Goal: Transaction & Acquisition: Purchase product/service

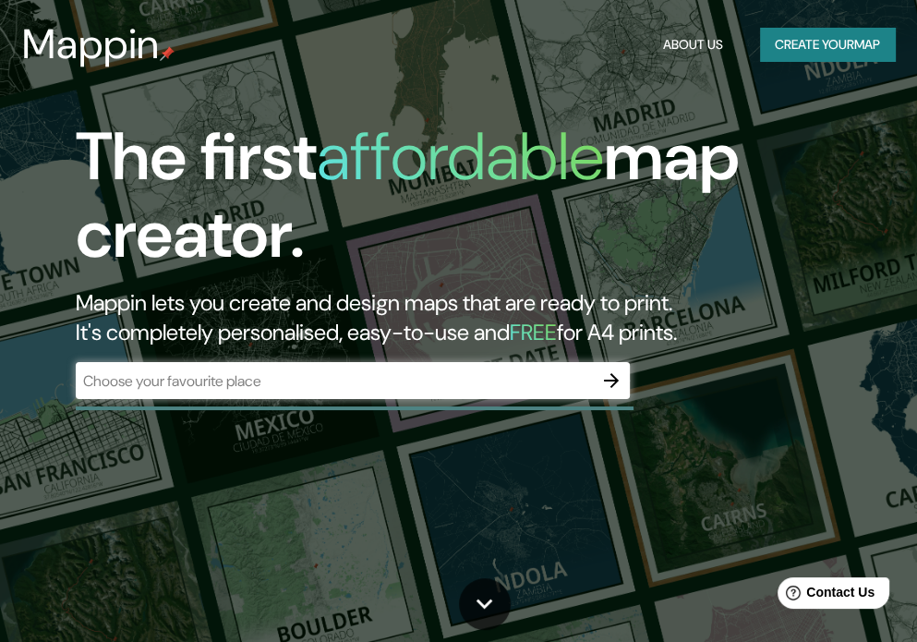
click at [511, 395] on div "​" at bounding box center [353, 380] width 554 height 37
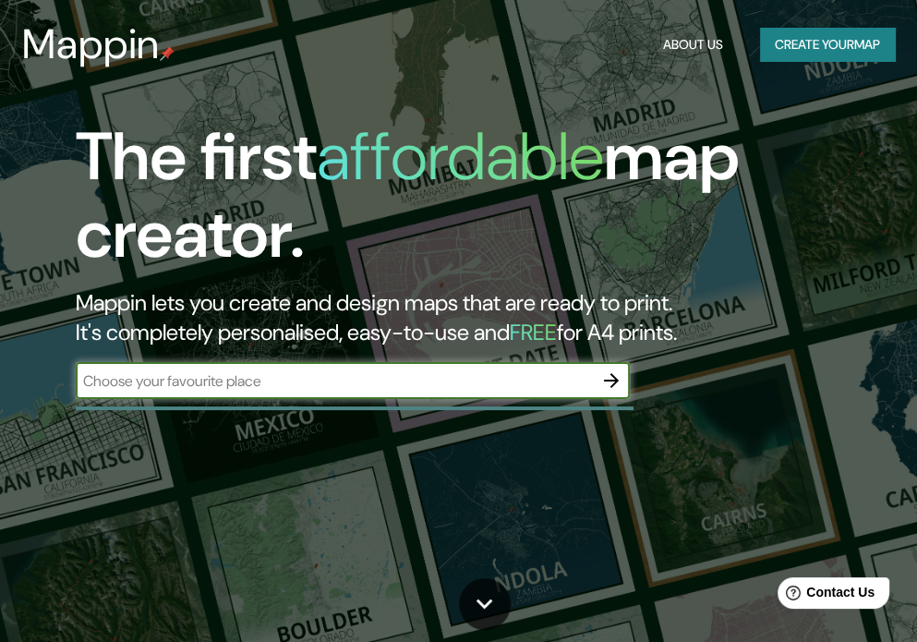
click at [627, 392] on div at bounding box center [611, 380] width 37 height 37
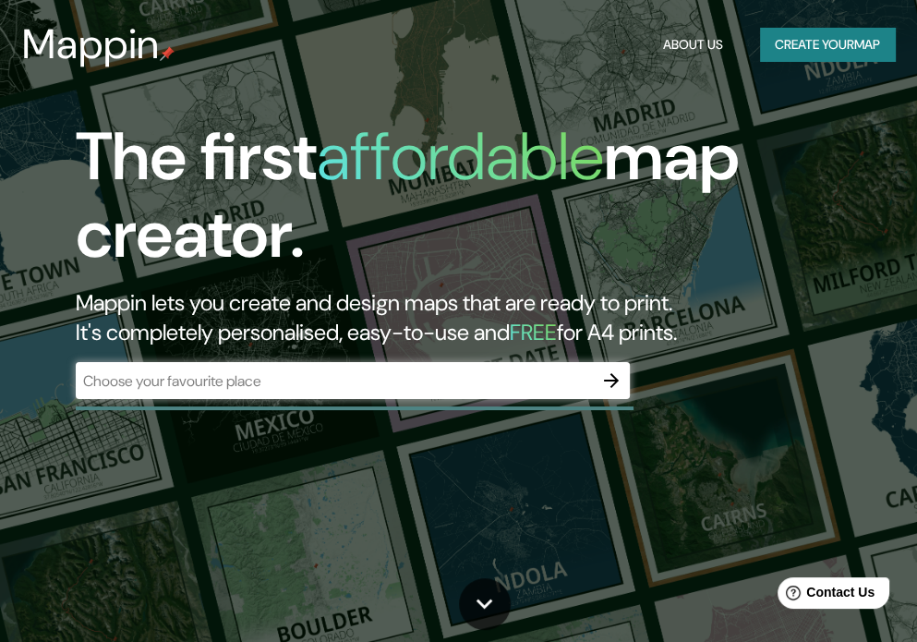
click at [609, 375] on icon "button" at bounding box center [611, 380] width 22 height 22
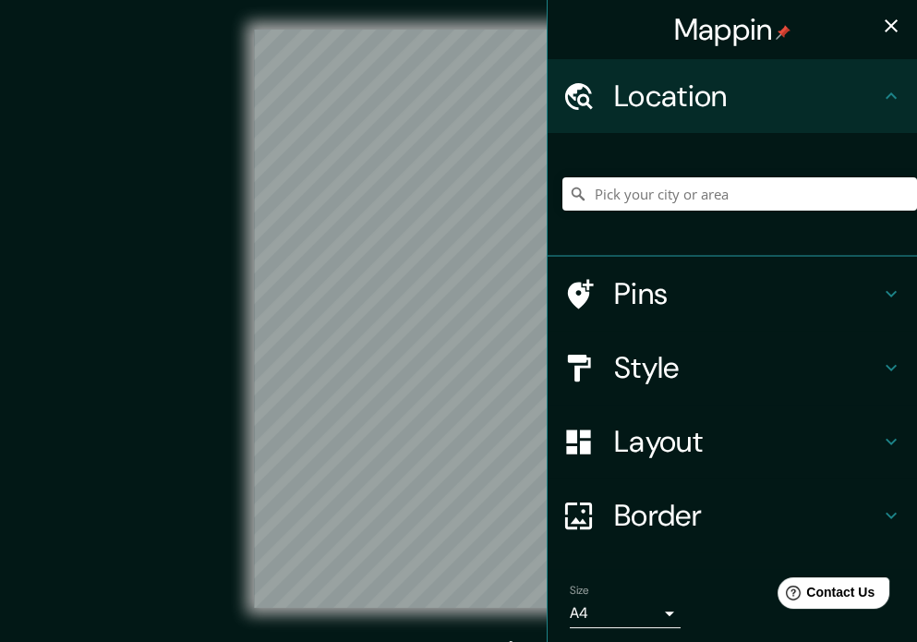
click at [640, 361] on h4 "Style" at bounding box center [747, 367] width 266 height 37
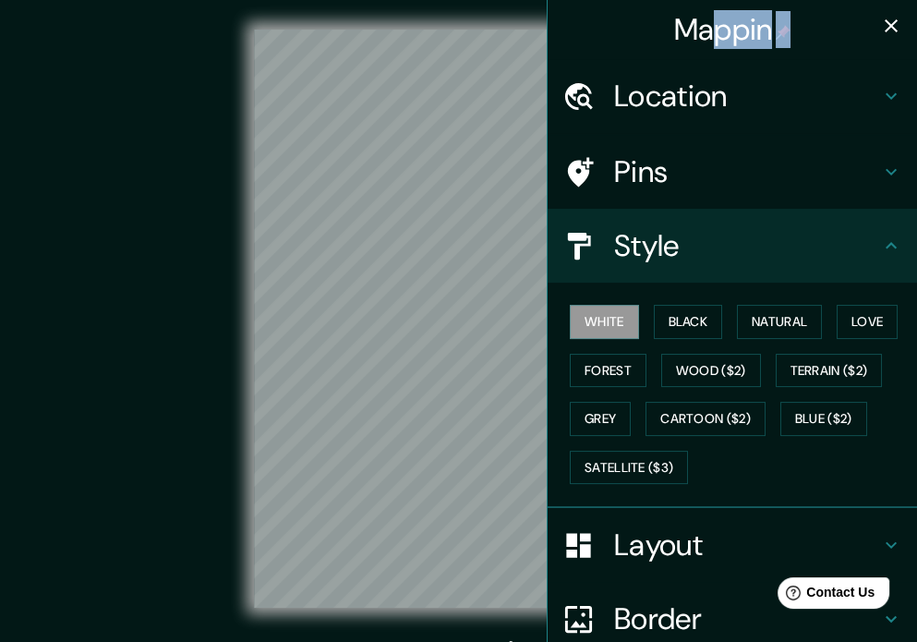
drag, startPoint x: 695, startPoint y: 21, endPoint x: 304, endPoint y: 15, distance: 390.8
click at [304, 15] on div "Mappin Location Pins Style White Black Natural Love Forest Wood ($2) Terrain ($…" at bounding box center [458, 333] width 917 height 667
click at [880, 35] on icon "button" at bounding box center [891, 26] width 22 height 22
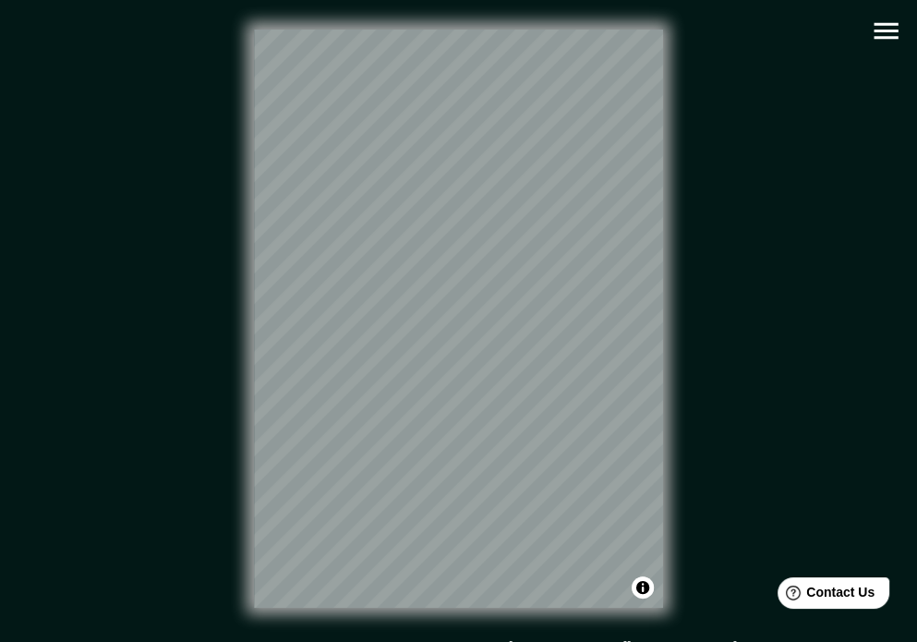
click at [888, 235] on div "© Mapbox © OpenStreetMap Improve this map" at bounding box center [459, 318] width 885 height 637
click at [847, 118] on div "© Mapbox © OpenStreetMap Improve this map" at bounding box center [459, 319] width 826 height 578
click at [861, 52] on div "© Mapbox © OpenStreetMap Improve this map" at bounding box center [459, 319] width 826 height 578
click at [743, 261] on div "© Mapbox © OpenStreetMap Improve this map" at bounding box center [459, 319] width 826 height 578
click at [756, 313] on div "© Mapbox © OpenStreetMap Improve this map" at bounding box center [459, 319] width 826 height 578
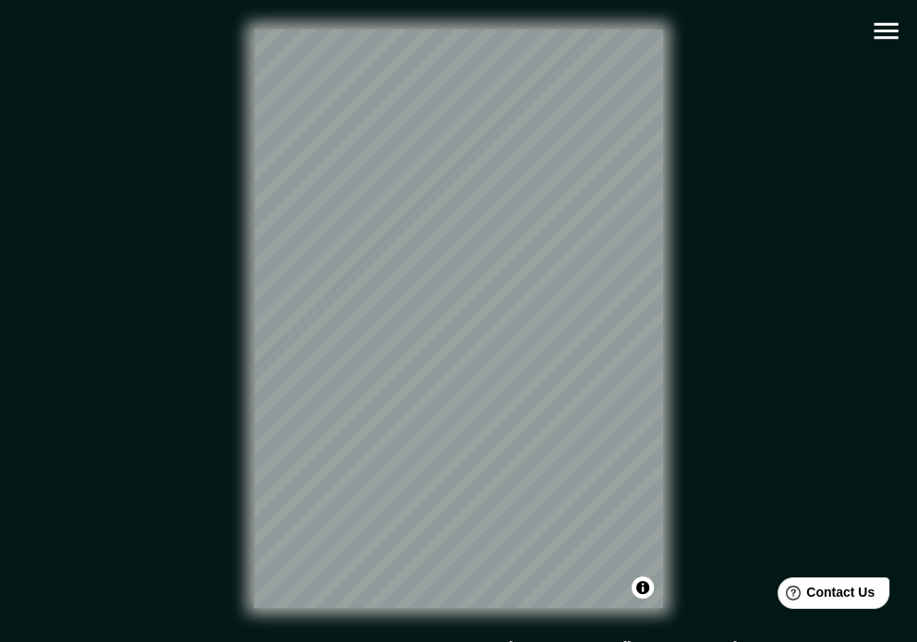
click at [876, 32] on icon "button" at bounding box center [886, 31] width 32 height 32
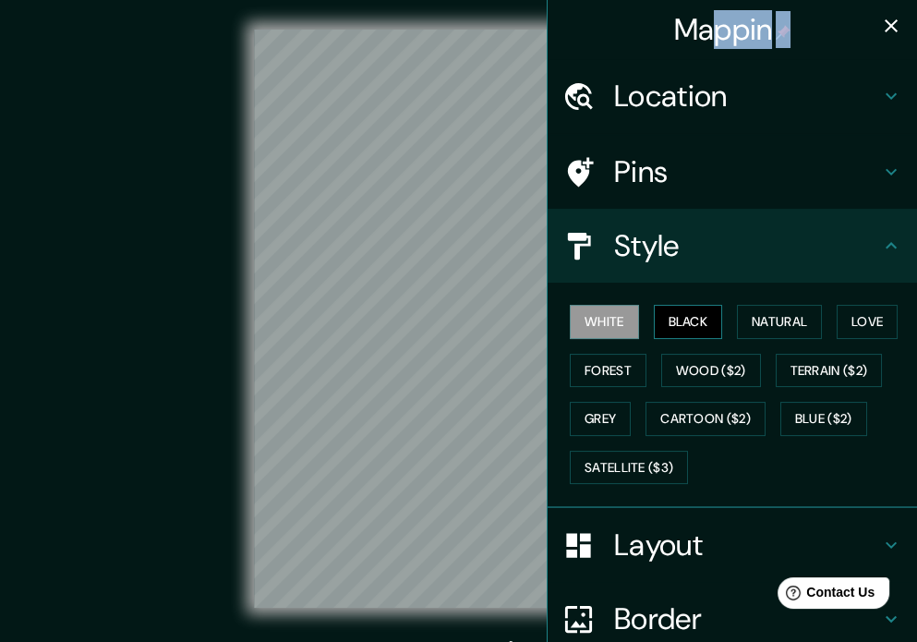
click at [663, 326] on button "Black" at bounding box center [688, 322] width 69 height 34
click at [773, 322] on button "Natural" at bounding box center [779, 322] width 85 height 34
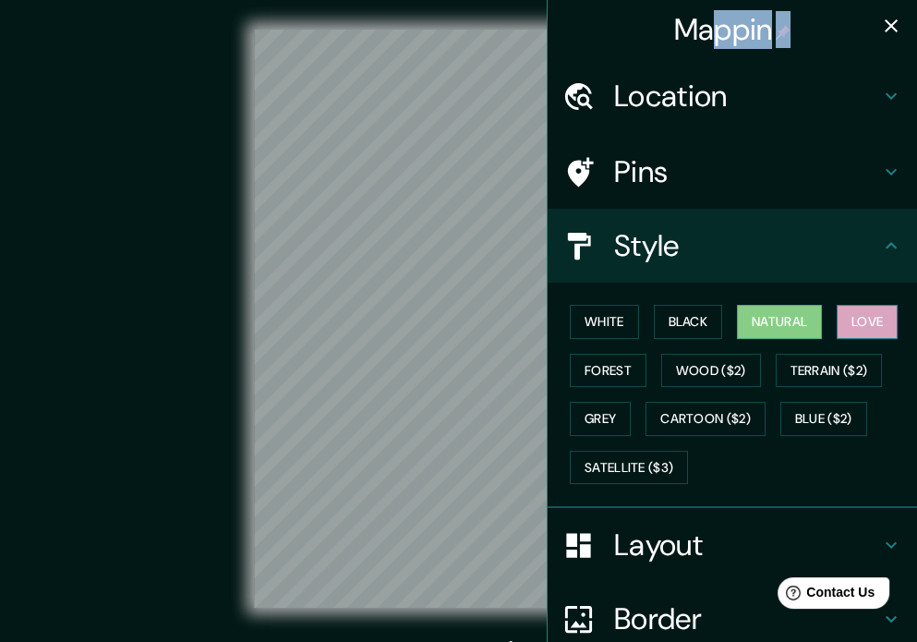
click at [859, 319] on button "Love" at bounding box center [867, 322] width 61 height 34
click at [765, 313] on button "Natural" at bounding box center [779, 322] width 85 height 34
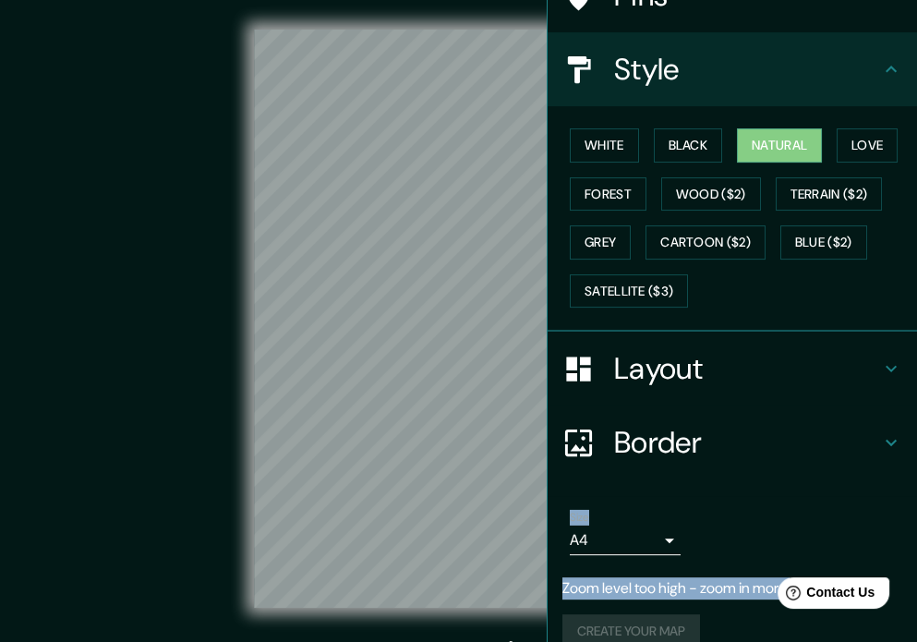
scroll to position [201, 0]
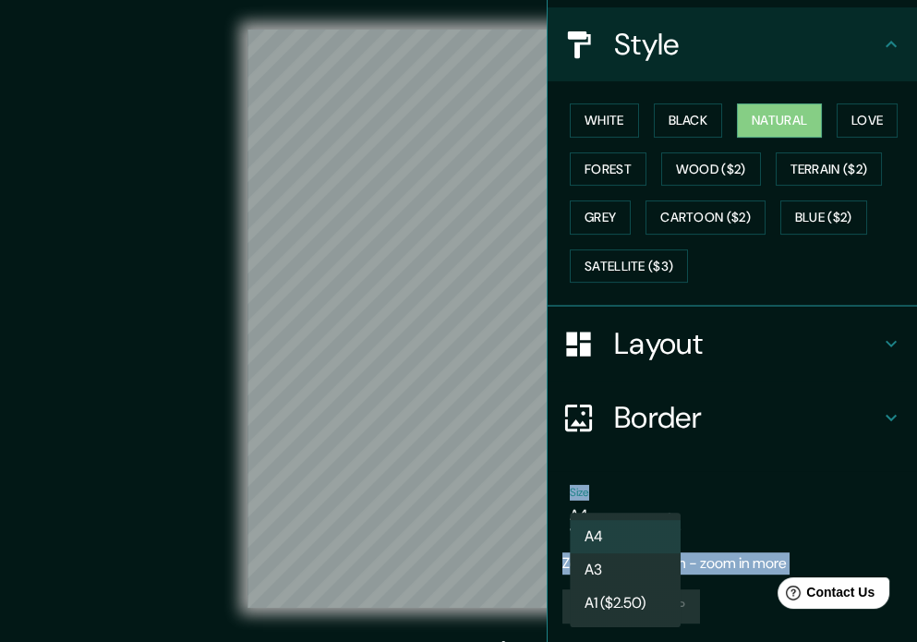
click at [652, 512] on body "Mappin Location Pins Style White Black Natural Love Forest Wood ($2) Terrain ($…" at bounding box center [458, 321] width 917 height 642
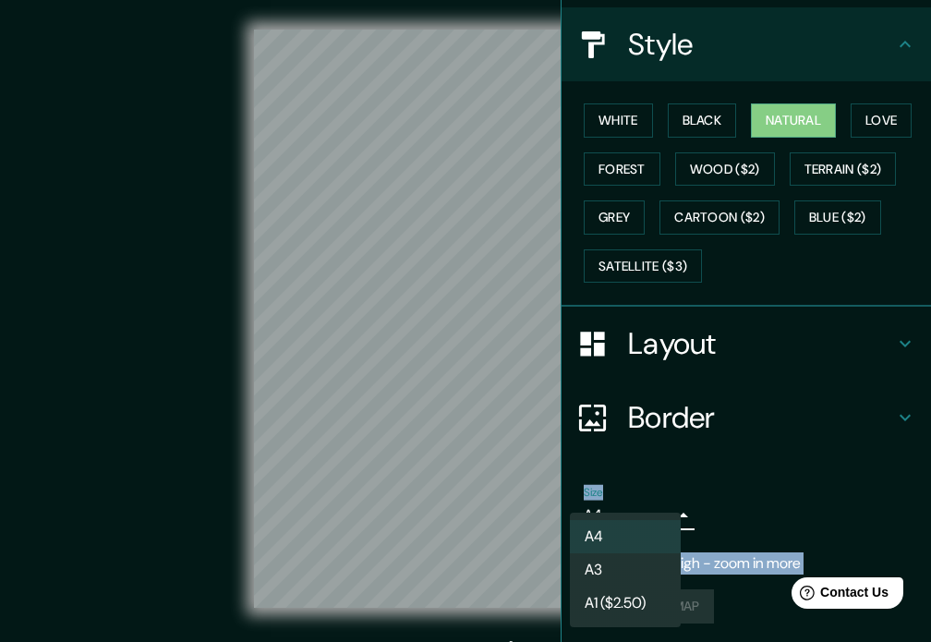
click at [657, 557] on li "A3" at bounding box center [625, 569] width 111 height 33
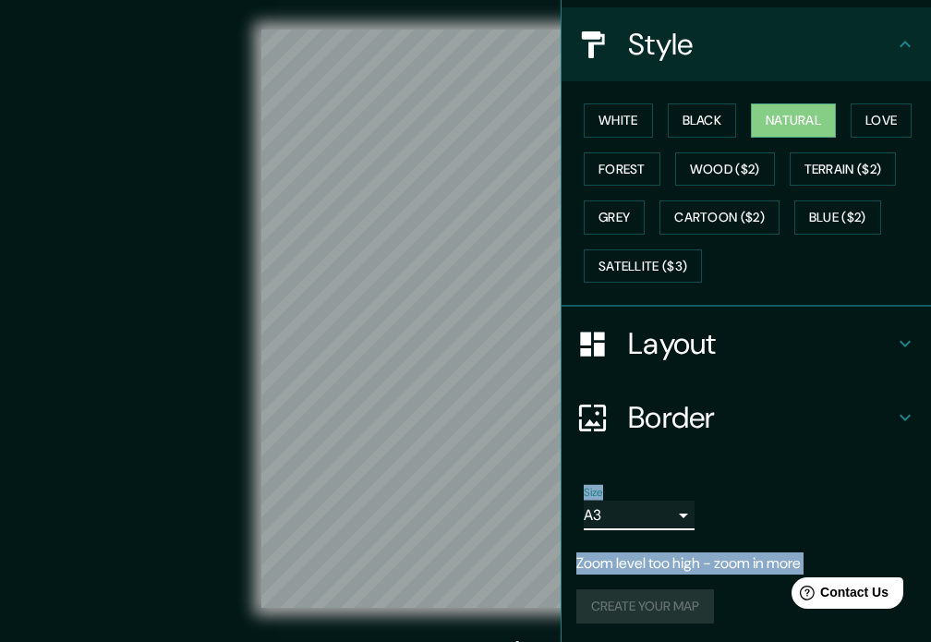
type input "a4"
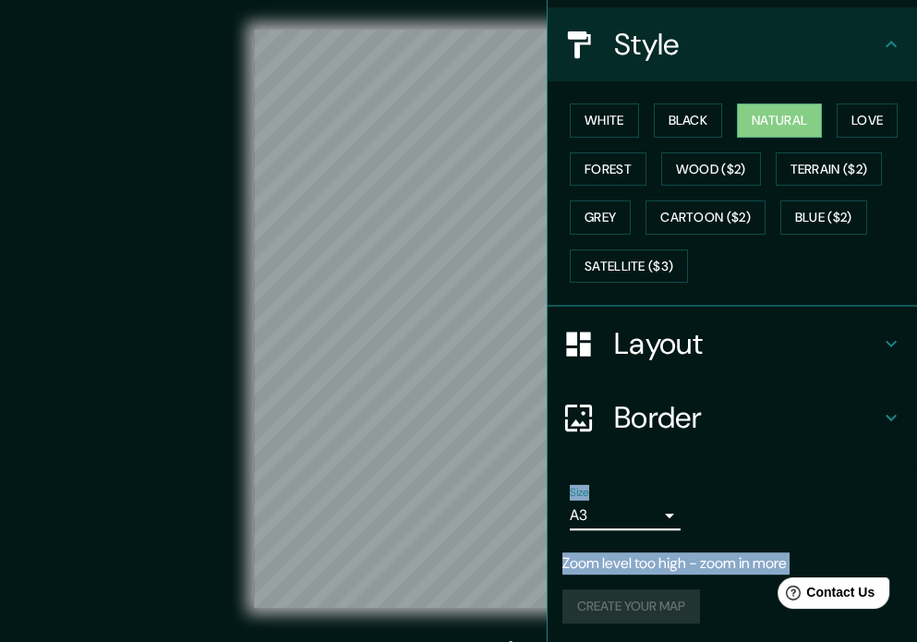
click at [649, 514] on body "Mappin Location Pins Style White Black Natural Love Forest Wood ($2) Terrain ($…" at bounding box center [458, 321] width 917 height 642
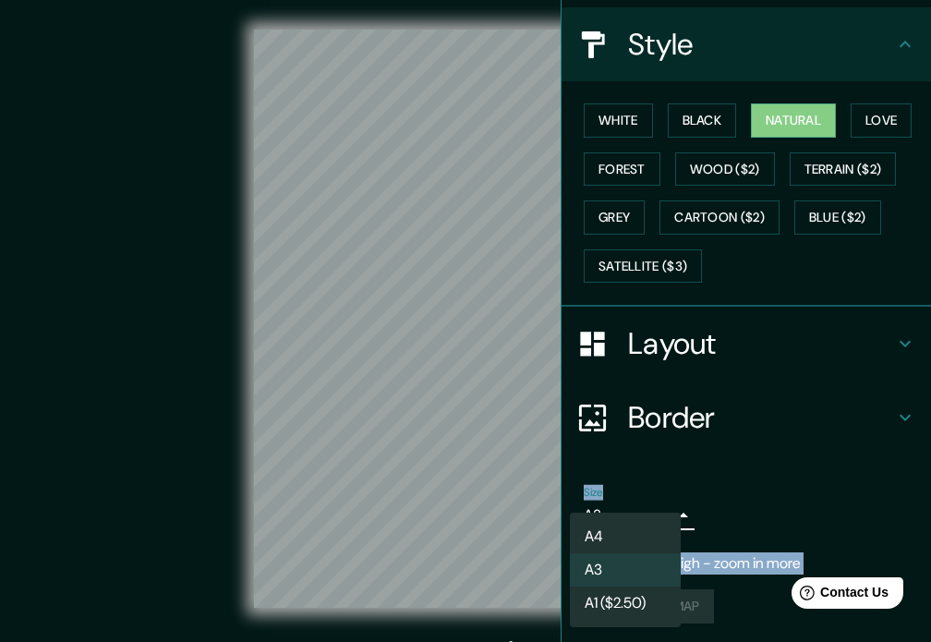
drag, startPoint x: 672, startPoint y: 466, endPoint x: 788, endPoint y: 464, distance: 115.5
click at [675, 466] on div at bounding box center [465, 321] width 931 height 642
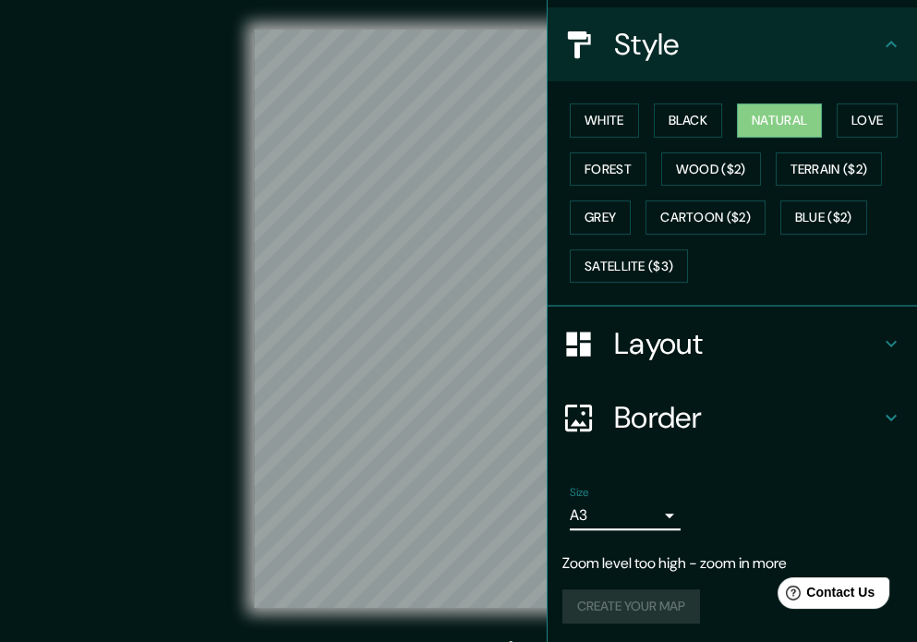
click at [656, 333] on h4 "Layout" at bounding box center [747, 343] width 266 height 37
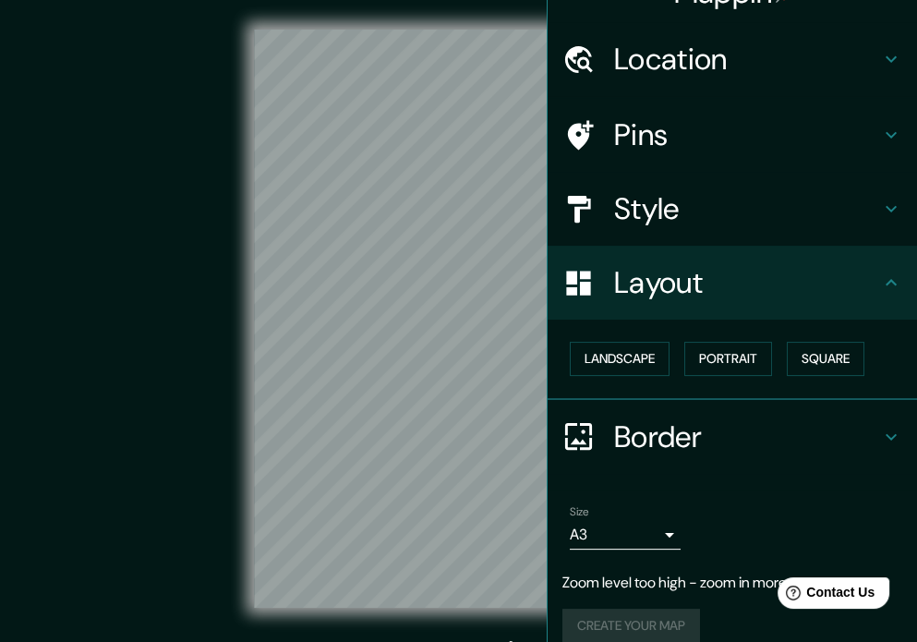
scroll to position [0, 0]
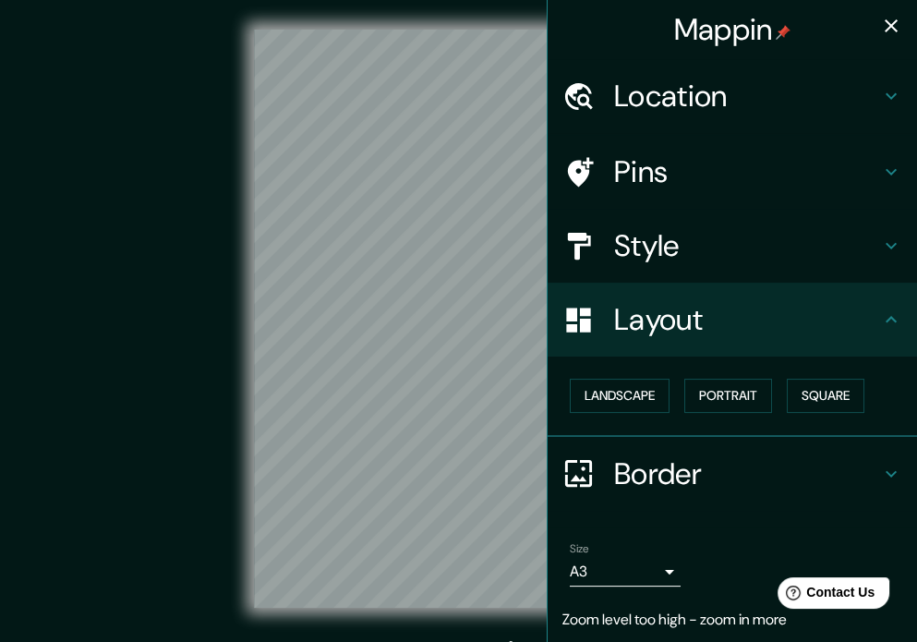
click at [745, 171] on h4 "Pins" at bounding box center [747, 171] width 266 height 37
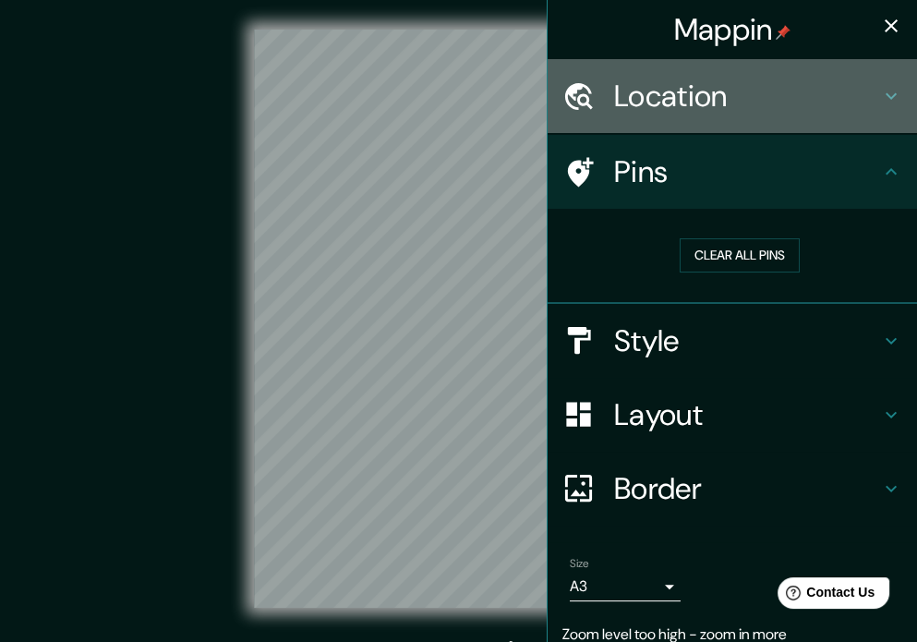
click at [724, 99] on h4 "Location" at bounding box center [747, 96] width 266 height 37
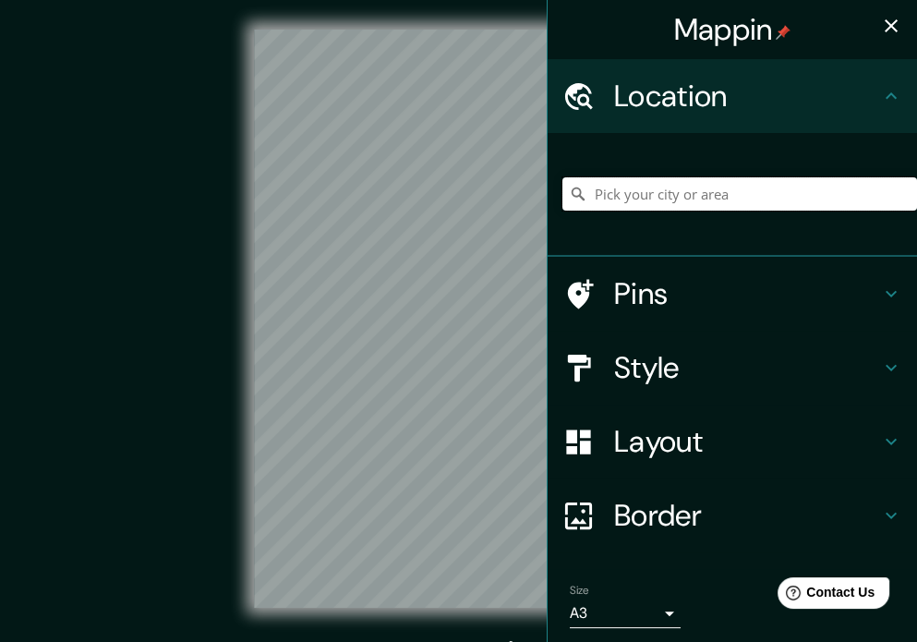
click at [642, 191] on input "Pick your city or area" at bounding box center [740, 193] width 355 height 33
click at [880, 32] on icon "button" at bounding box center [891, 26] width 22 height 22
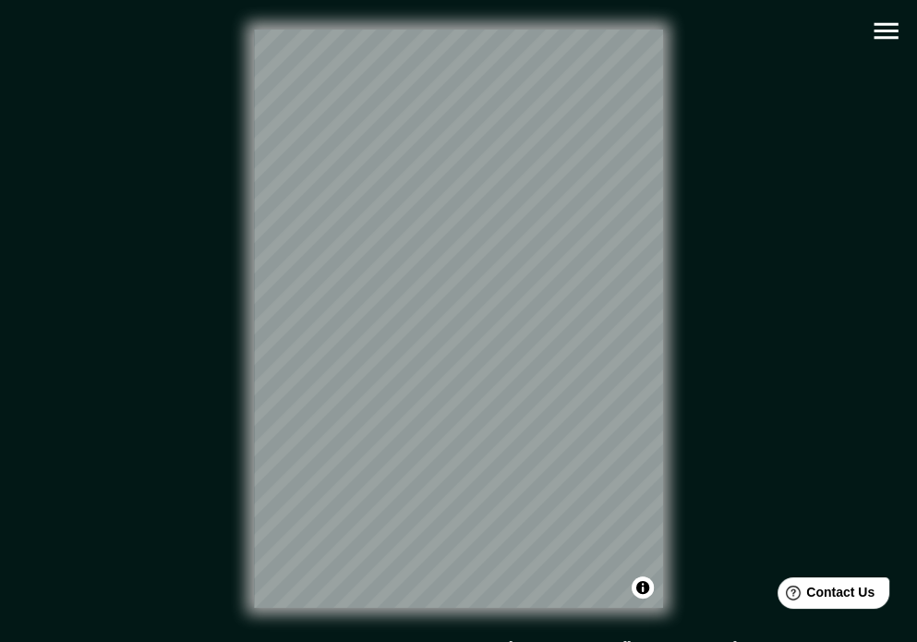
click at [895, 36] on icon "button" at bounding box center [886, 31] width 32 height 32
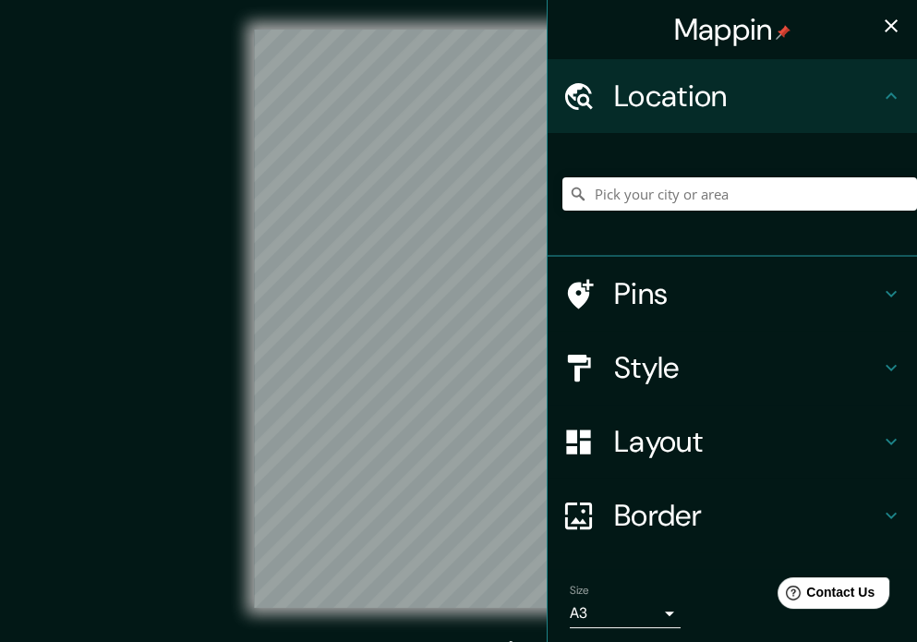
click at [643, 375] on h4 "Style" at bounding box center [747, 367] width 266 height 37
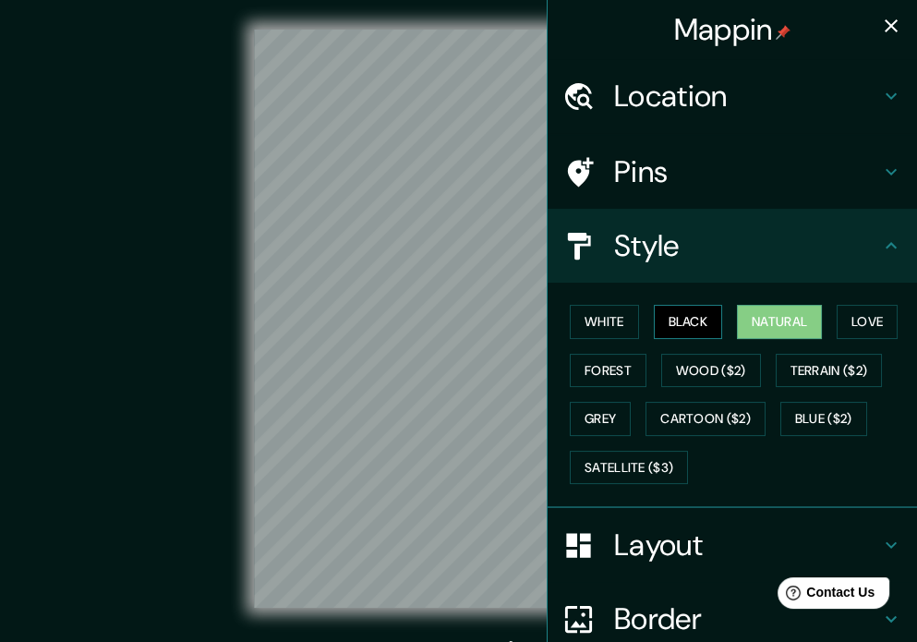
click at [661, 324] on button "Black" at bounding box center [688, 322] width 69 height 34
click at [632, 313] on div "White Black Natural Love Forest Wood ($2) Terrain ($2) Grey Cartoon ($2) Blue (…" at bounding box center [740, 394] width 355 height 194
click at [594, 324] on button "White" at bounding box center [604, 322] width 69 height 34
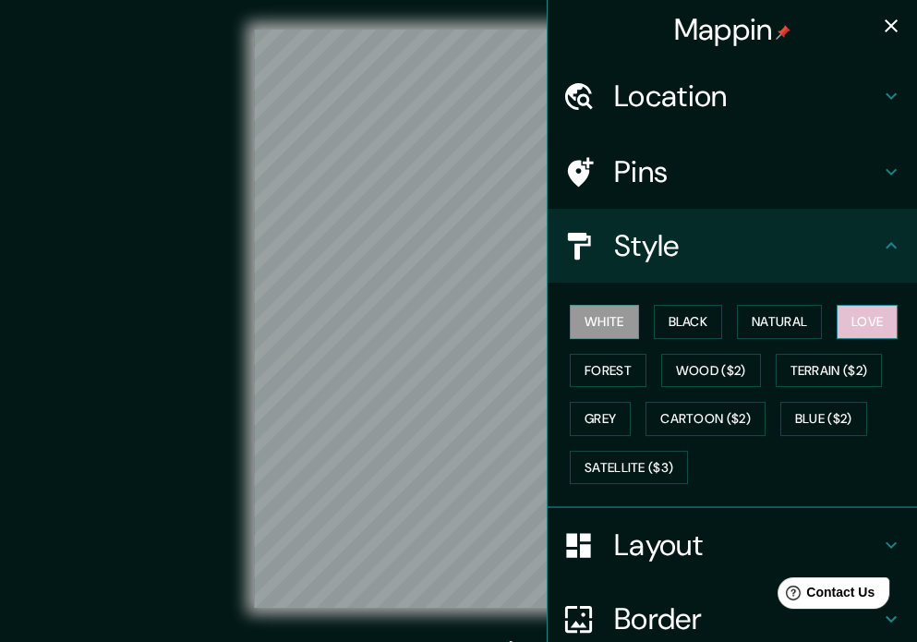
click at [846, 325] on button "Love" at bounding box center [867, 322] width 61 height 34
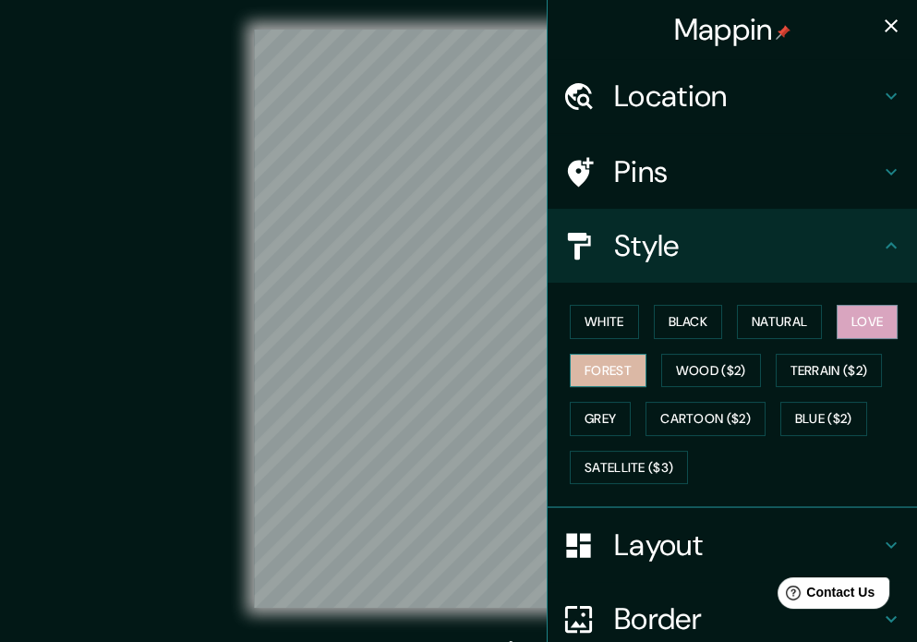
click at [611, 374] on button "Forest" at bounding box center [608, 371] width 77 height 34
